Goal: Transaction & Acquisition: Purchase product/service

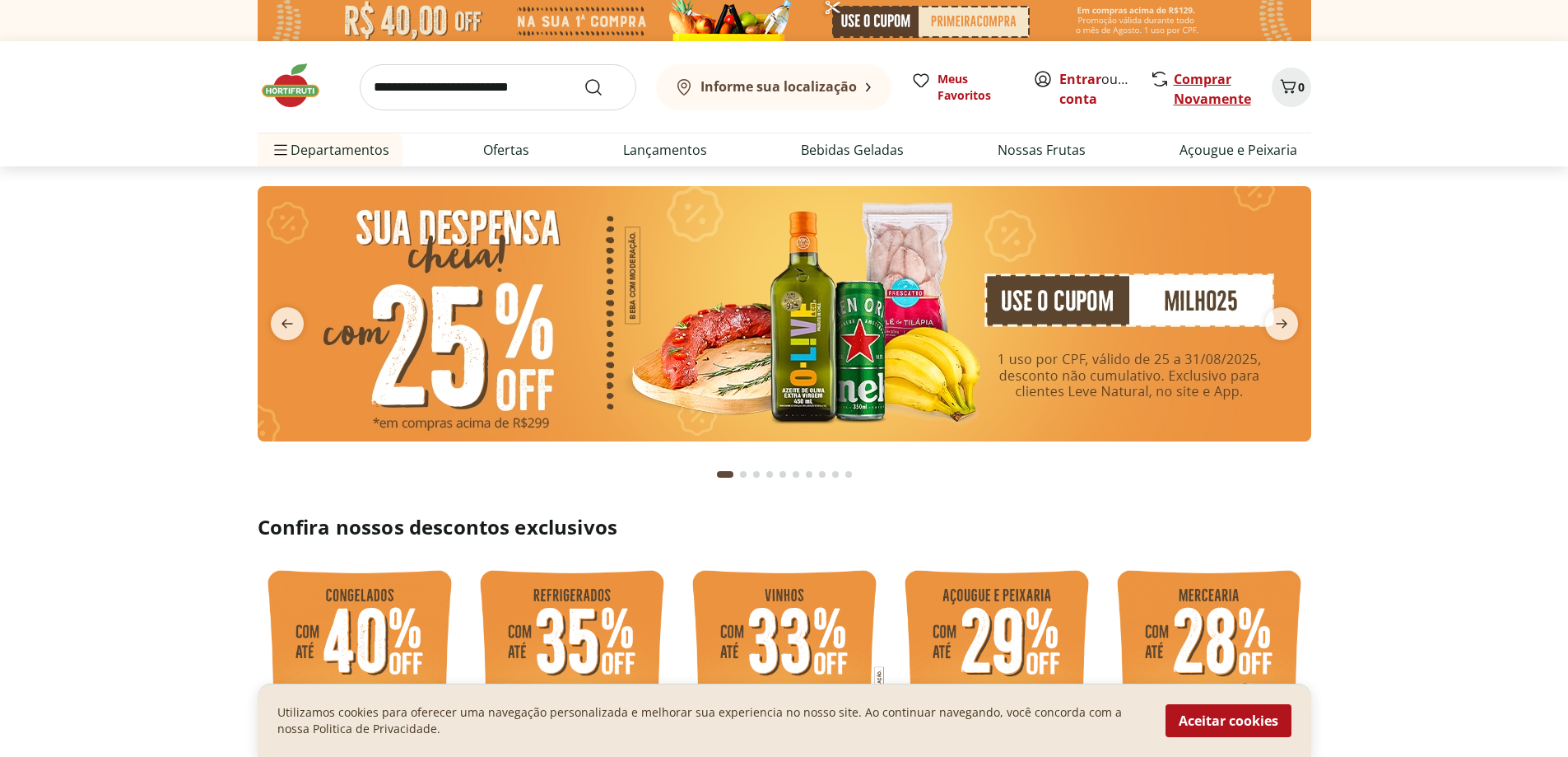
click at [1199, 78] on link "Comprar Novamente" at bounding box center [1212, 89] width 78 height 38
